Goal: Information Seeking & Learning: Learn about a topic

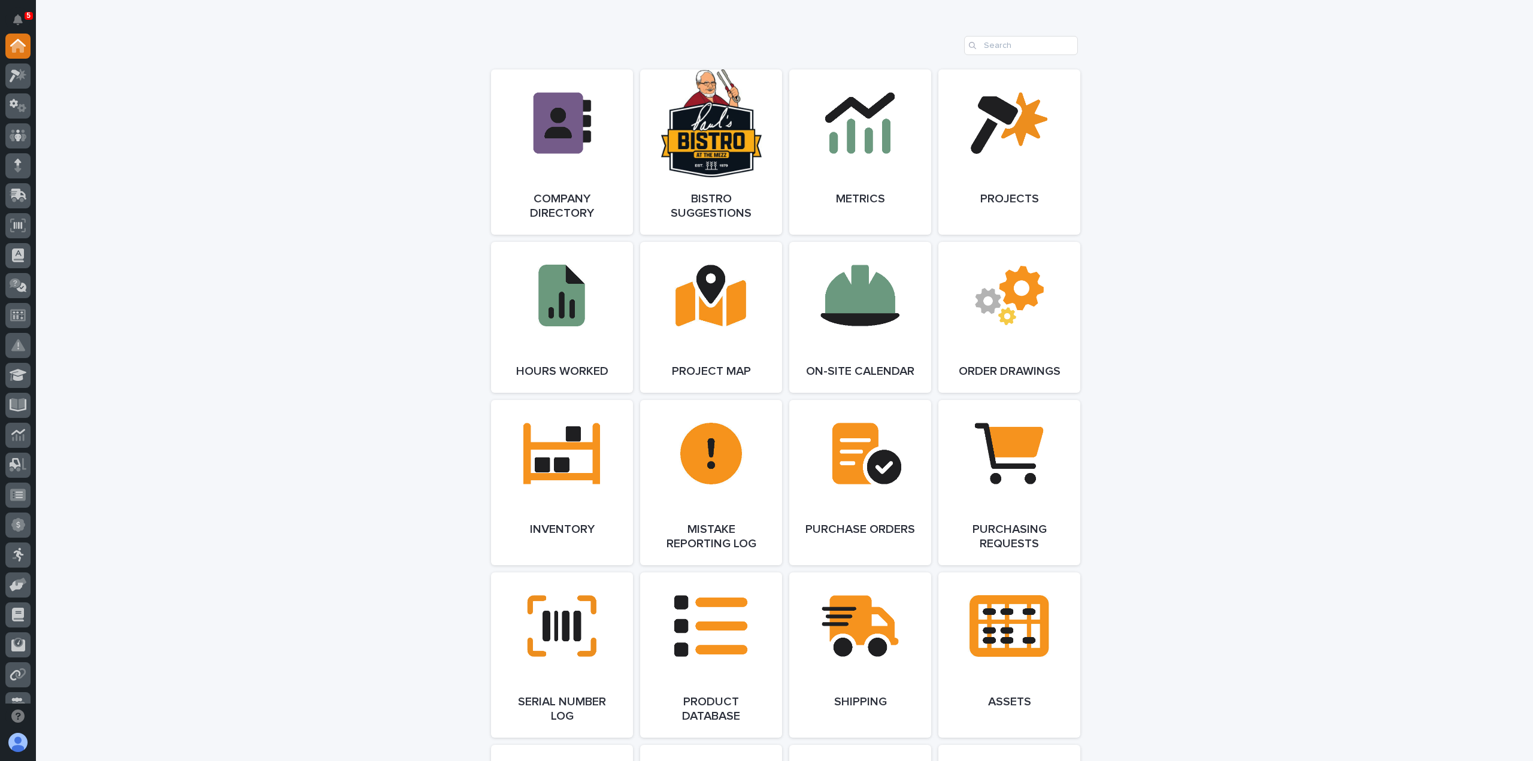
scroll to position [839, 0]
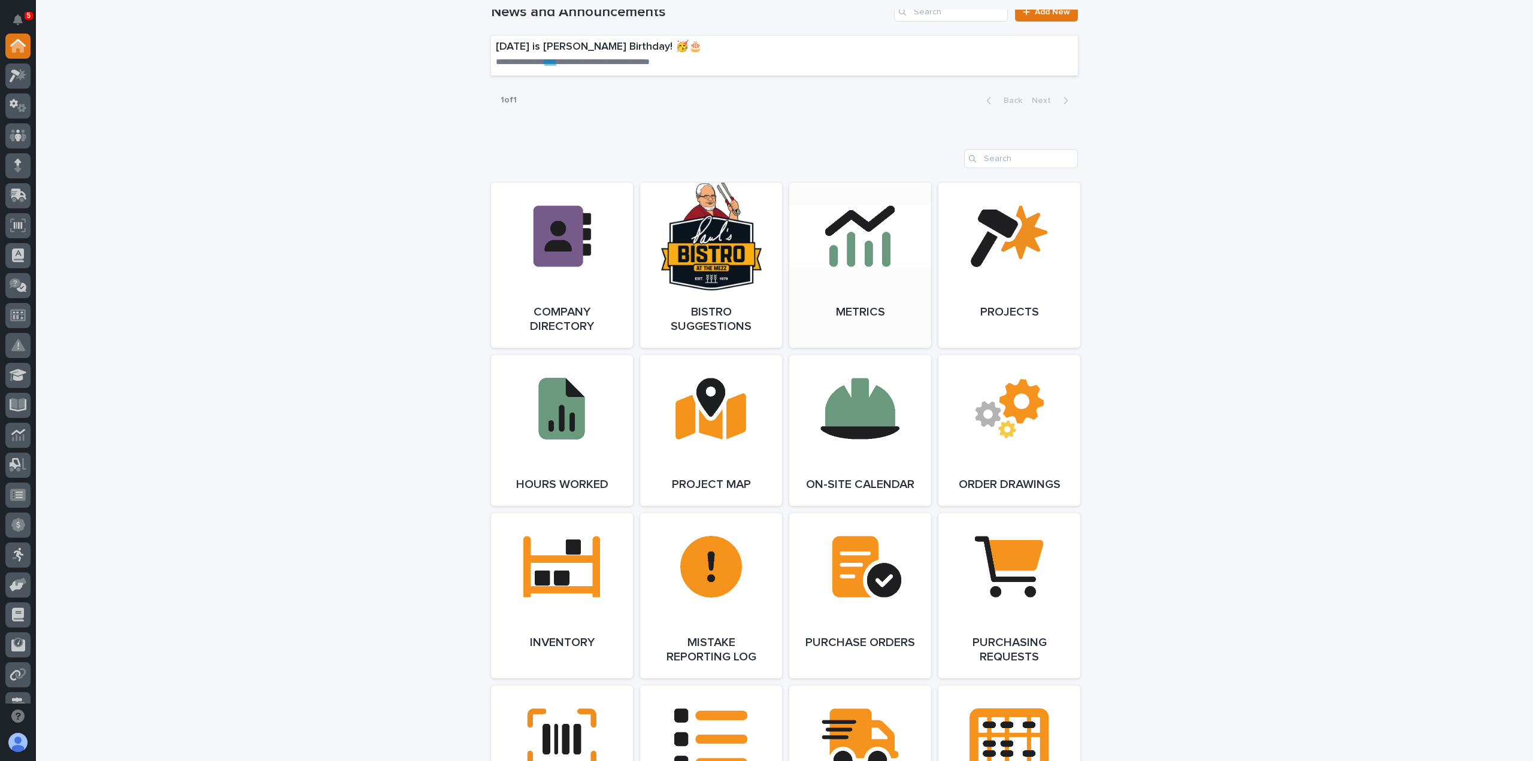
click at [924, 261] on link "Open Link" at bounding box center [860, 265] width 142 height 165
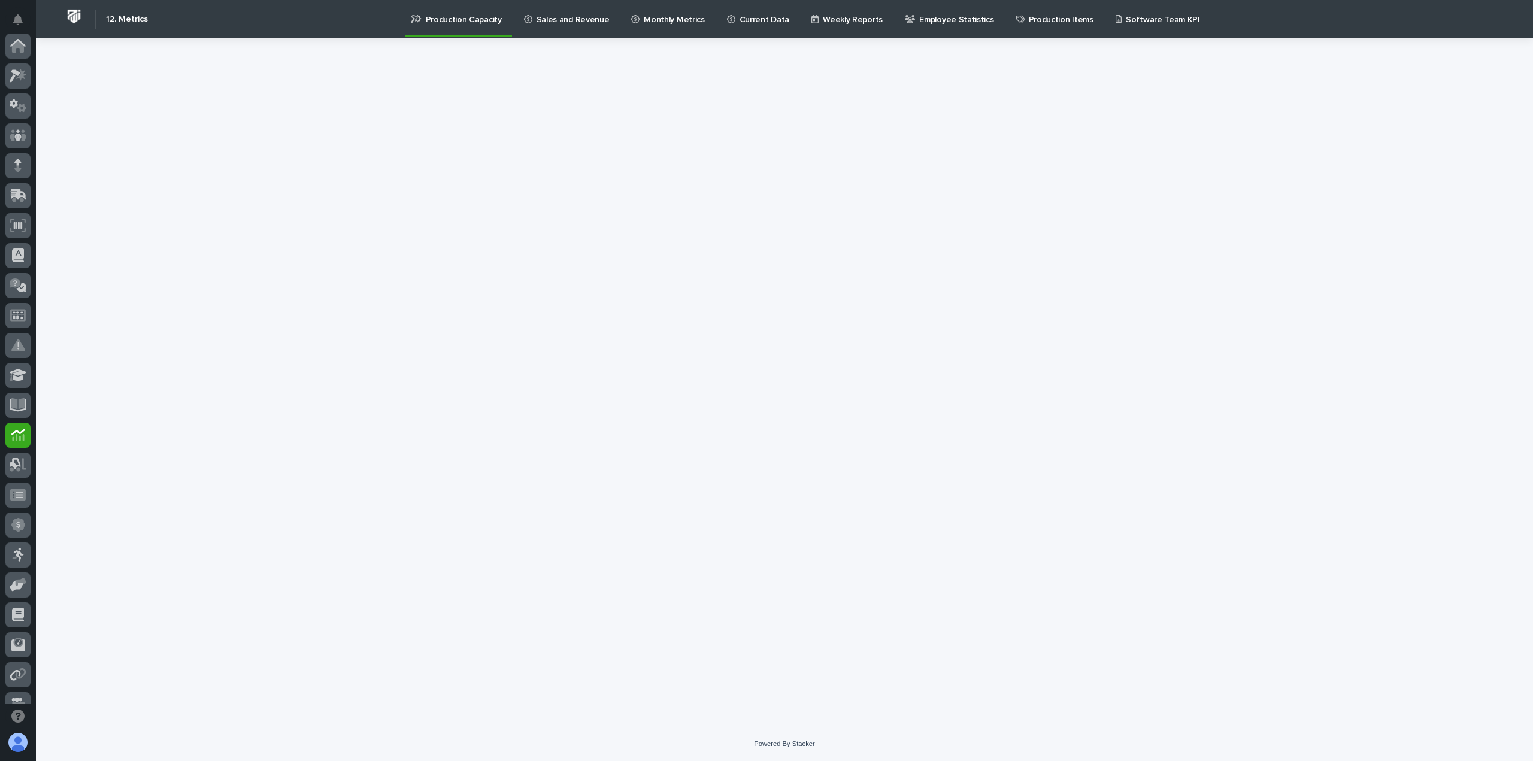
scroll to position [258, 0]
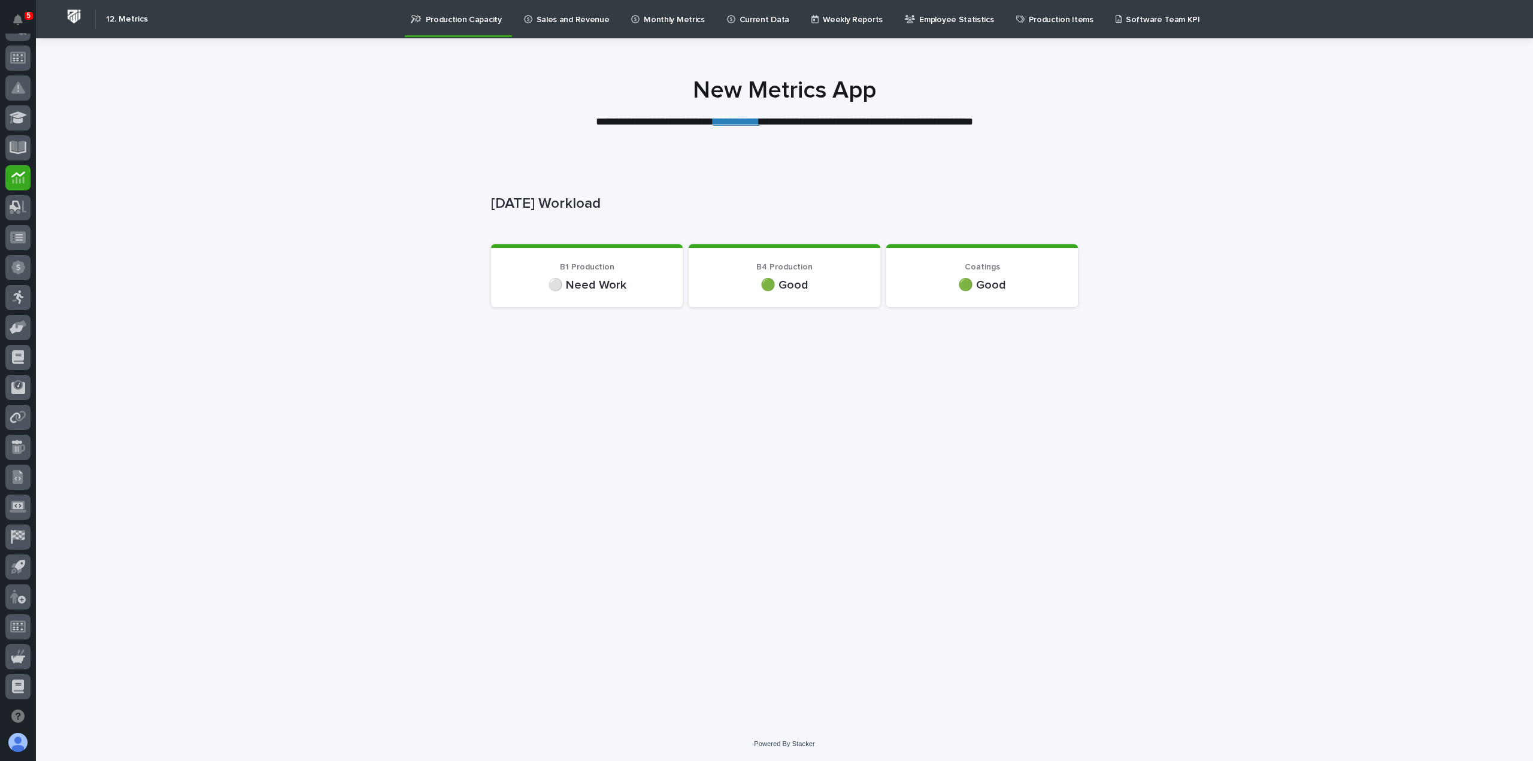
click at [579, 22] on p "Sales and Revenue" at bounding box center [573, 12] width 73 height 25
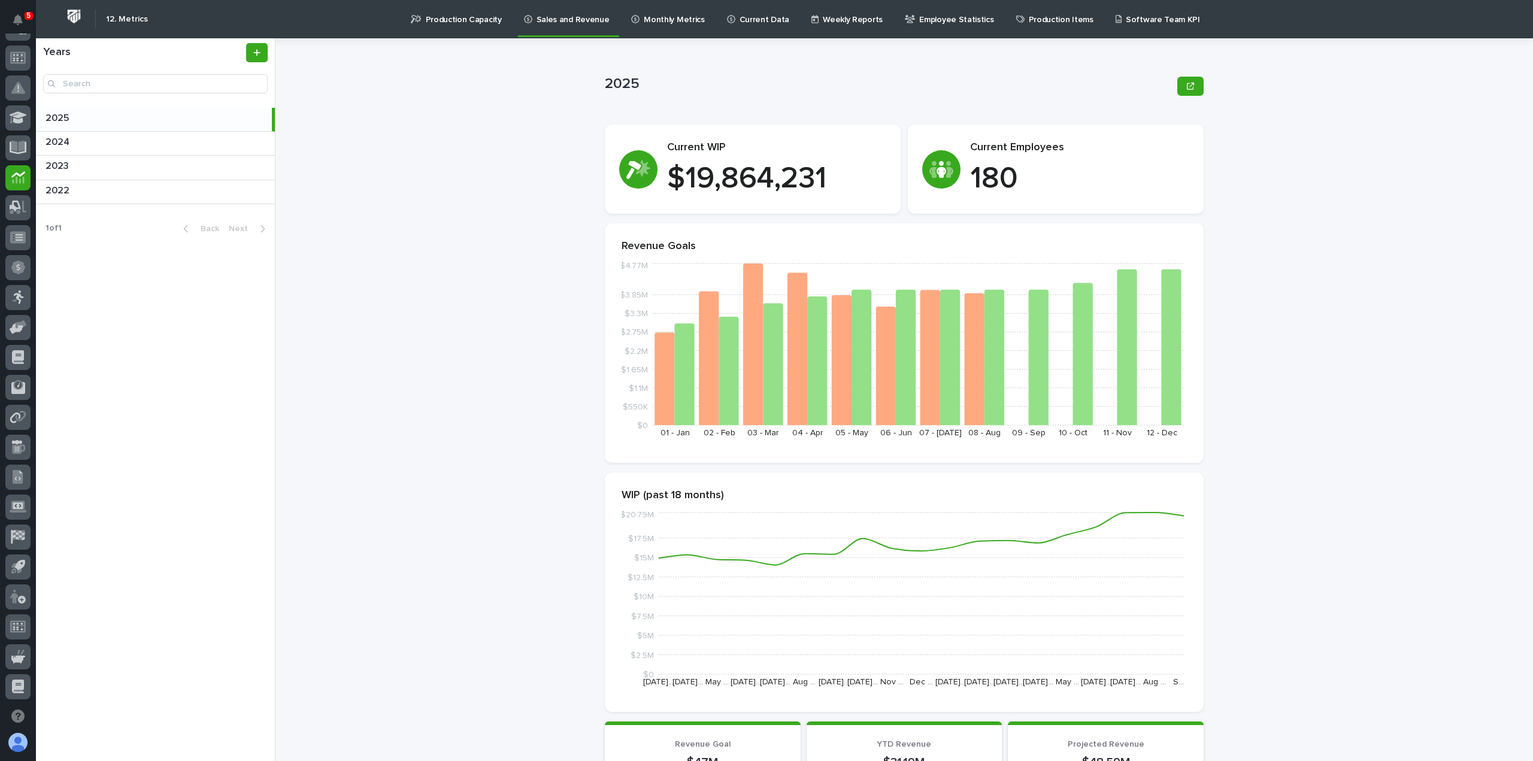
click at [1126, 19] on p "Software Team KPI" at bounding box center [1163, 12] width 74 height 25
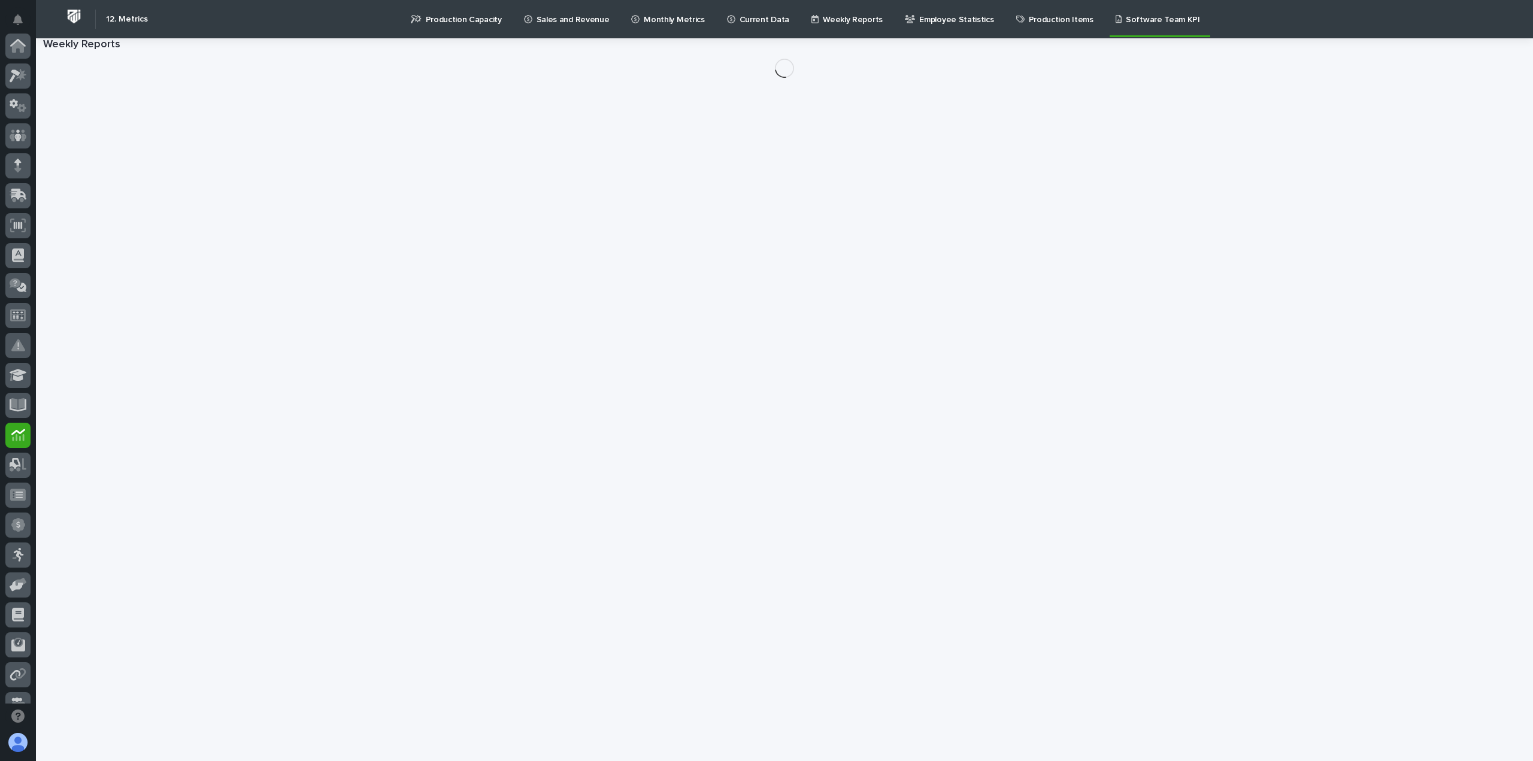
scroll to position [258, 0]
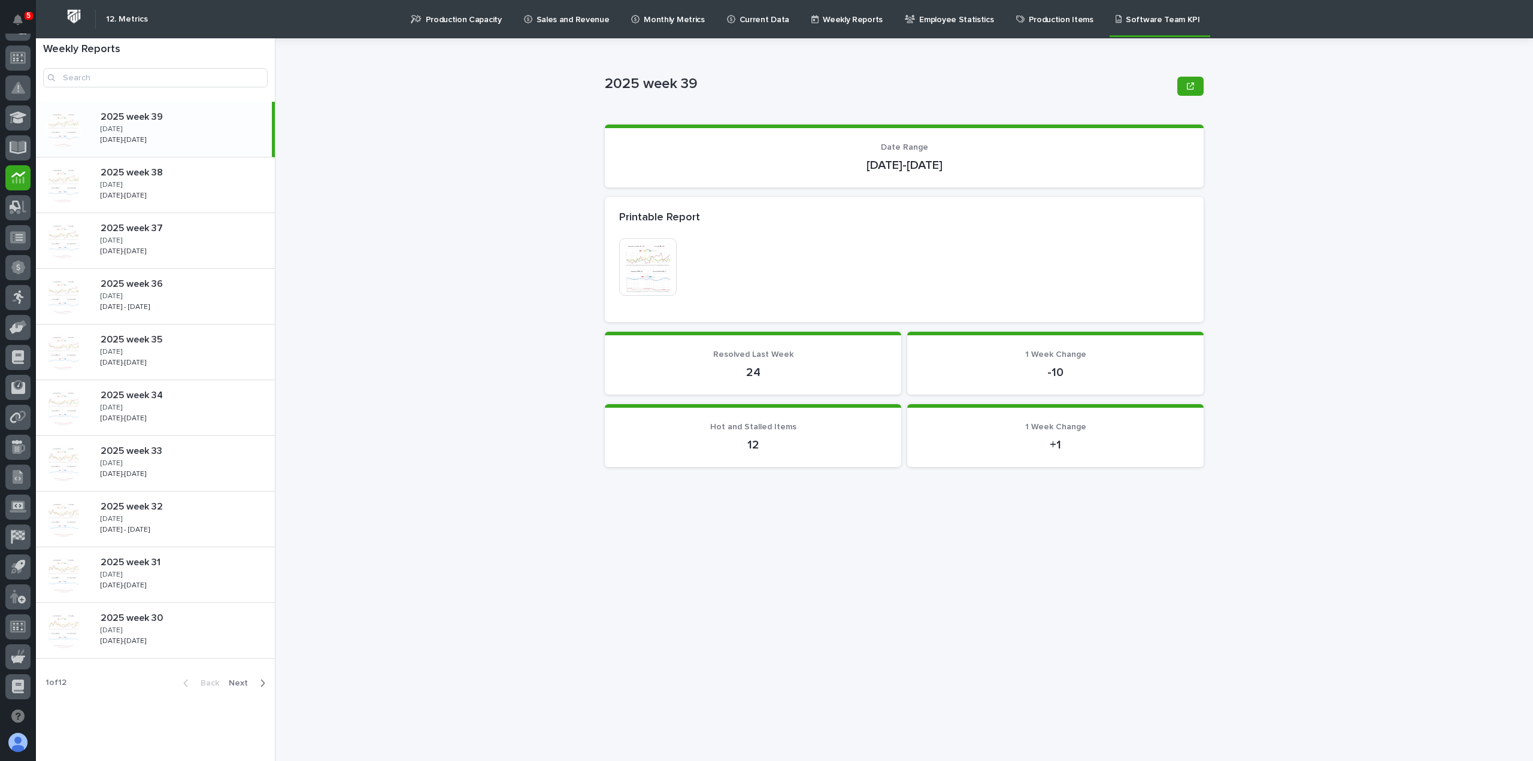
click at [1058, 16] on p "Production Items" at bounding box center [1061, 12] width 65 height 25
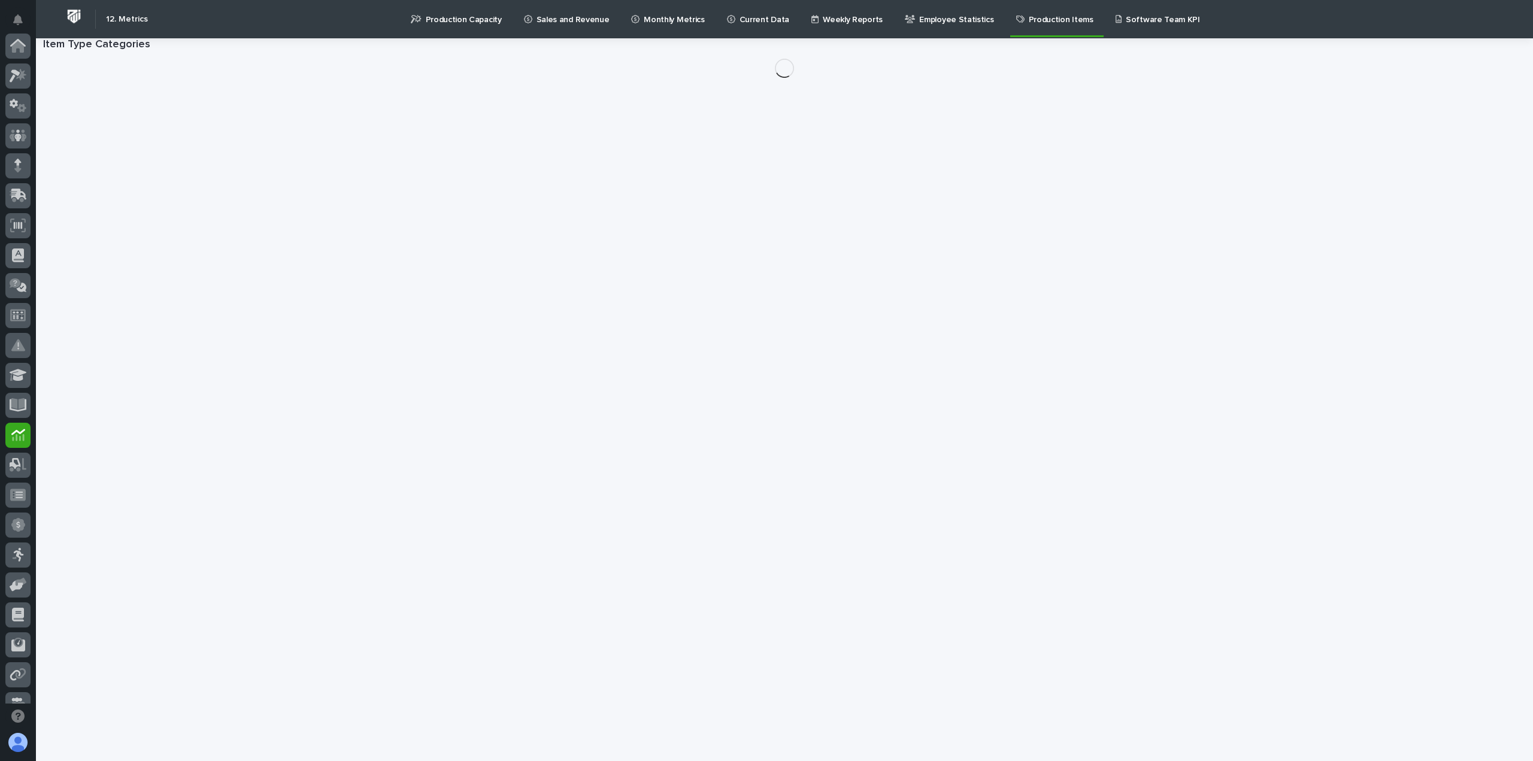
scroll to position [258, 0]
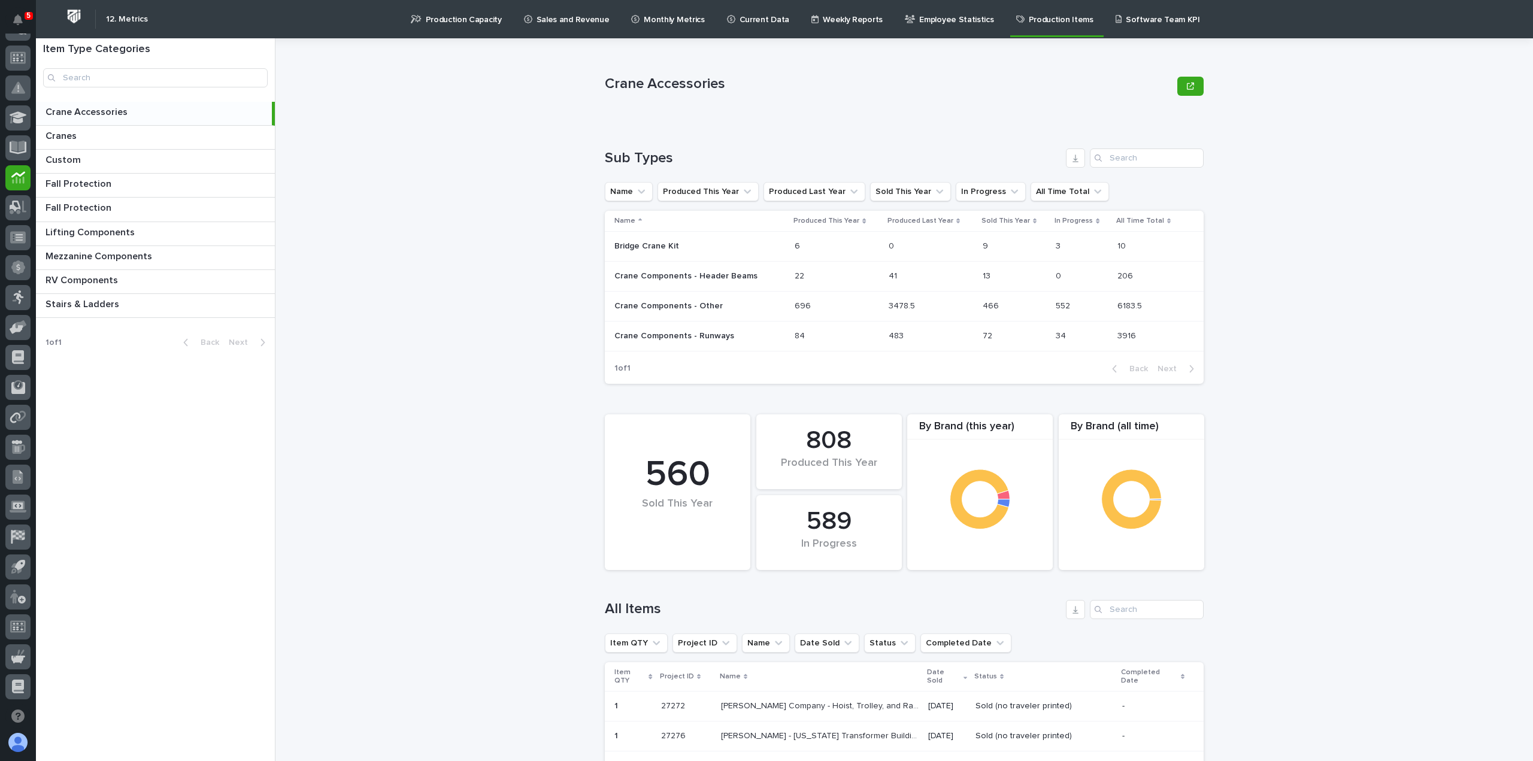
click at [933, 20] on p "Employee Statistics" at bounding box center [956, 12] width 74 height 25
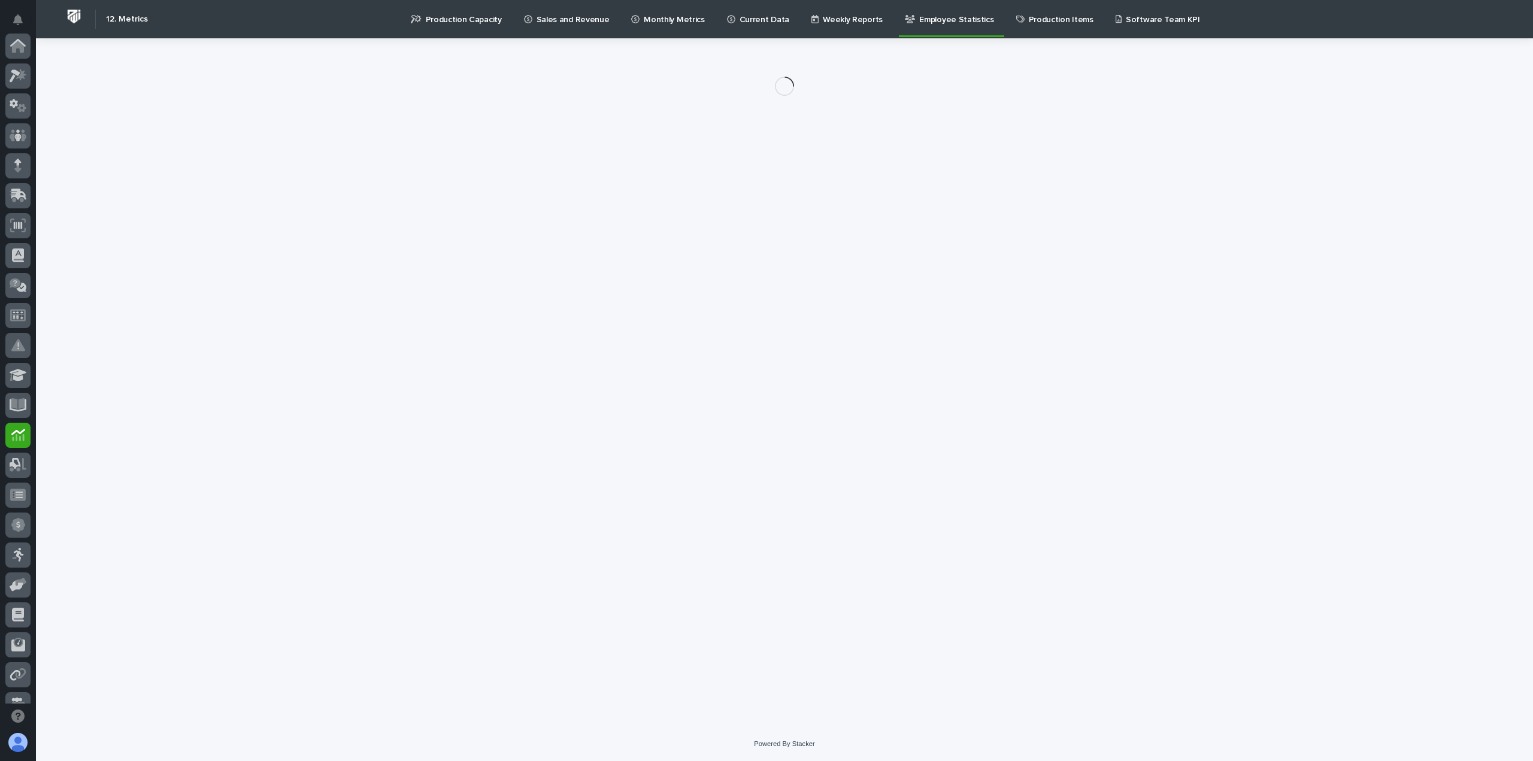
scroll to position [258, 0]
